Goal: Check status: Verify the current state of an ongoing process or item

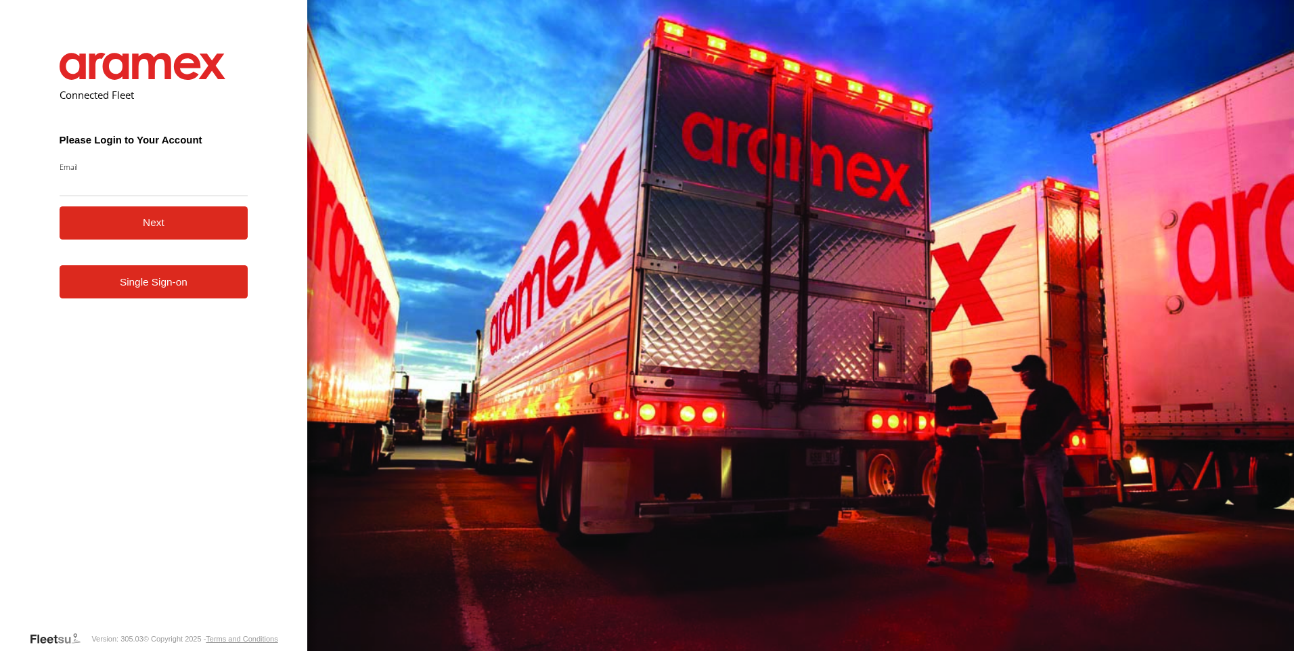
click at [171, 301] on form "Connected Fleet Please Login to Your Account Email Enter a valid login email ad…" at bounding box center [153, 331] width 229 height 598
click at [172, 294] on link "Single Sign-on" at bounding box center [154, 281] width 189 height 33
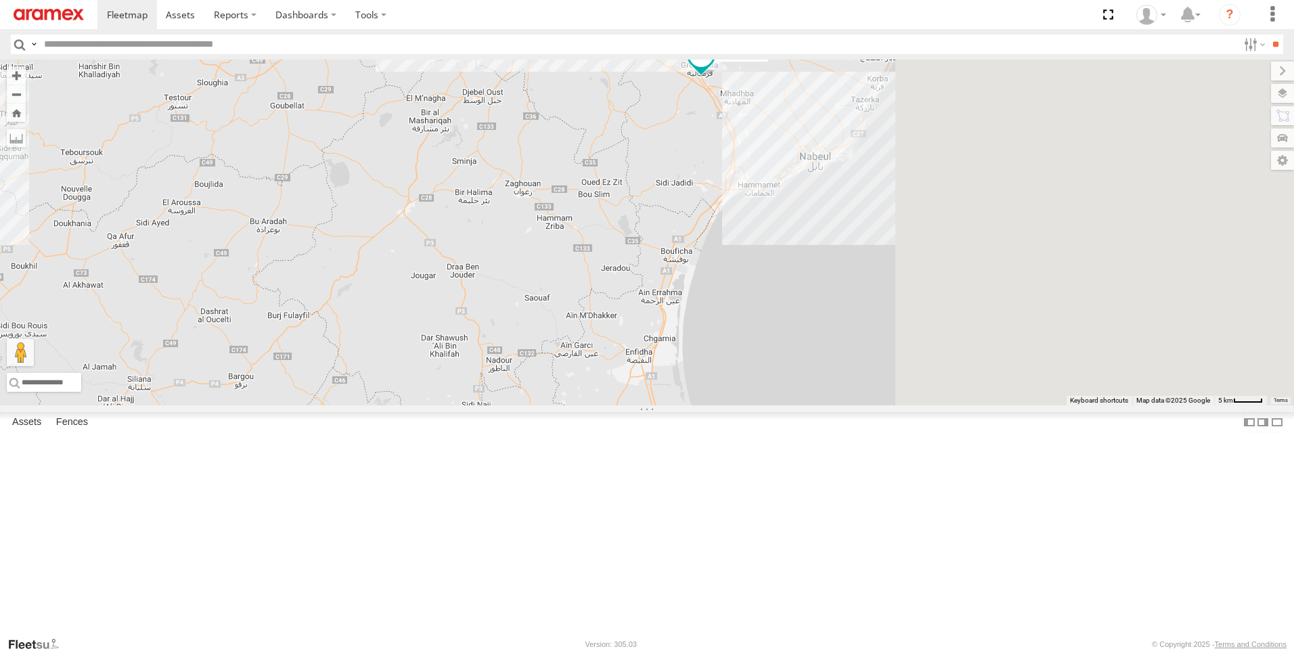
drag, startPoint x: 1036, startPoint y: 222, endPoint x: 655, endPoint y: 318, distance: 392.4
click at [655, 318] on div "245 TU 4330 247 TU 7028" at bounding box center [647, 233] width 1294 height 346
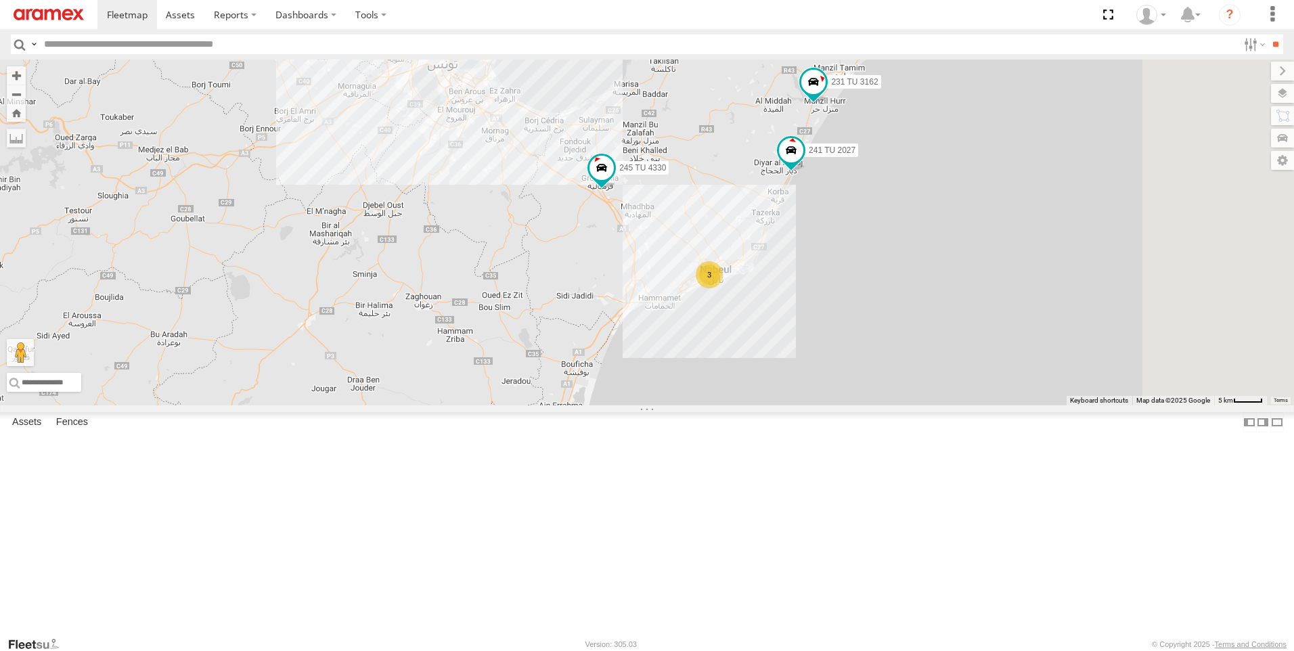
drag, startPoint x: 824, startPoint y: 273, endPoint x: 724, endPoint y: 391, distance: 155.6
click at [724, 391] on div "245 TU 4330 247 TU 7028 241 TU 2027 3 231 TU 3162" at bounding box center [647, 233] width 1294 height 346
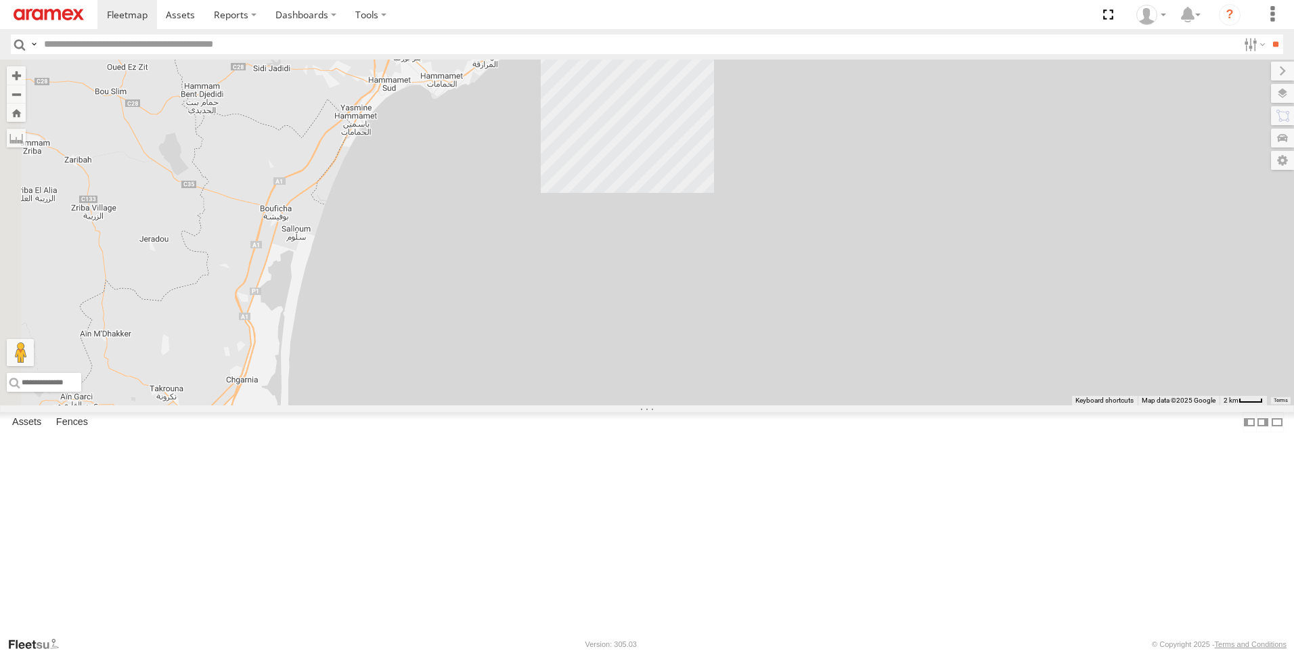
drag, startPoint x: 703, startPoint y: 243, endPoint x: 718, endPoint y: 294, distance: 53.6
click at [718, 294] on div "241 TU 2027 245 TU 4330 247 TU 7028 231 TU 3162 241 TU 8769 2" at bounding box center [647, 233] width 1294 height 346
